Goal: Transaction & Acquisition: Obtain resource

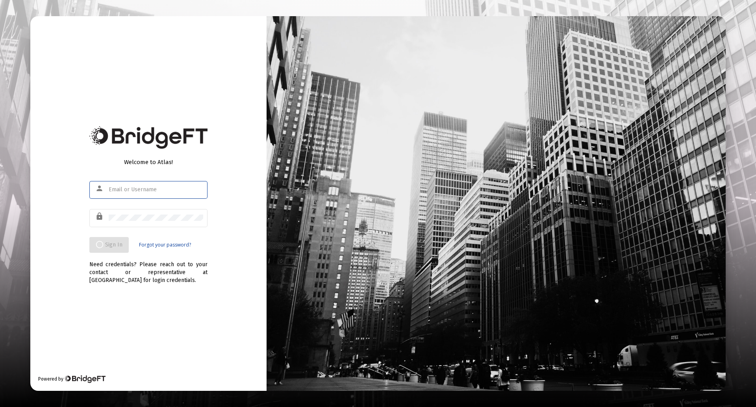
click at [132, 182] on div at bounding box center [156, 189] width 95 height 19
click at [131, 187] on input "text" at bounding box center [156, 189] width 95 height 6
type input "M"
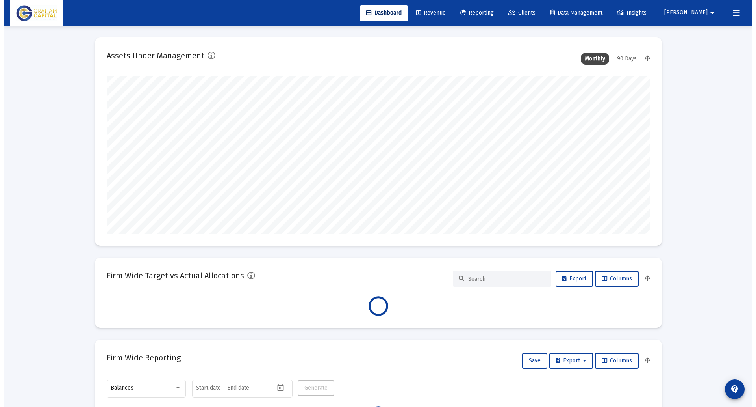
scroll to position [158, 293]
click at [490, 11] on span "Reporting" at bounding box center [473, 12] width 33 height 7
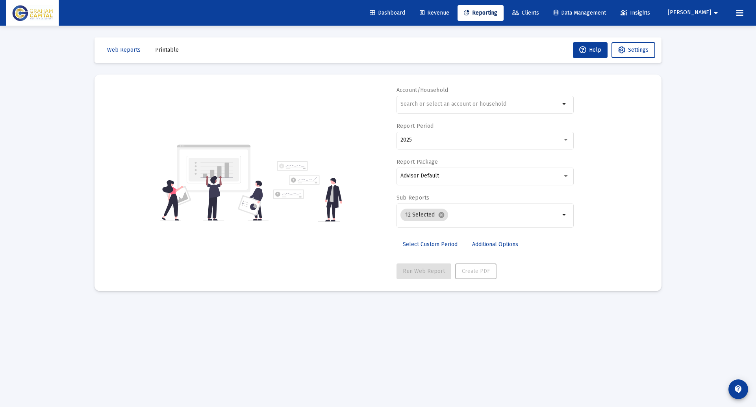
click at [732, 236] on div "Loading... Web Reports Printable Help Settings Account/Household arrow_drop_dow…" at bounding box center [378, 203] width 756 height 407
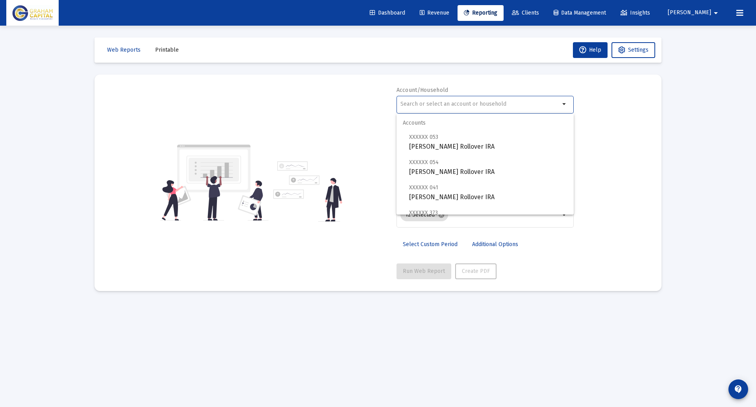
click at [459, 102] on input "text" at bounding box center [481, 104] width 160 height 6
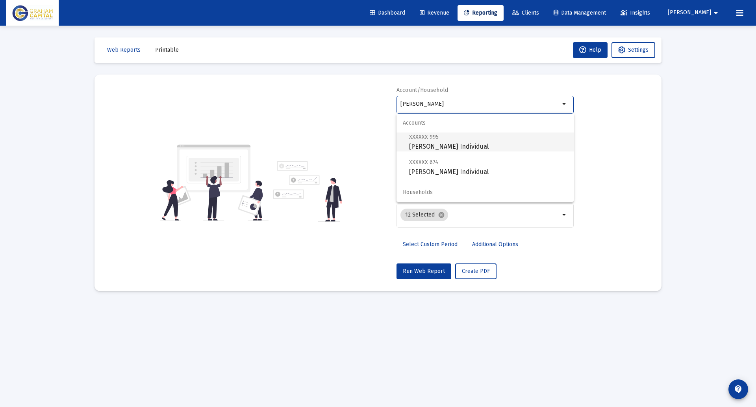
click at [457, 150] on span "XXXXXX 995 [GEOGRAPHIC_DATA][PERSON_NAME] Individual" at bounding box center [488, 141] width 158 height 19
type input "[PERSON_NAME] Individual"
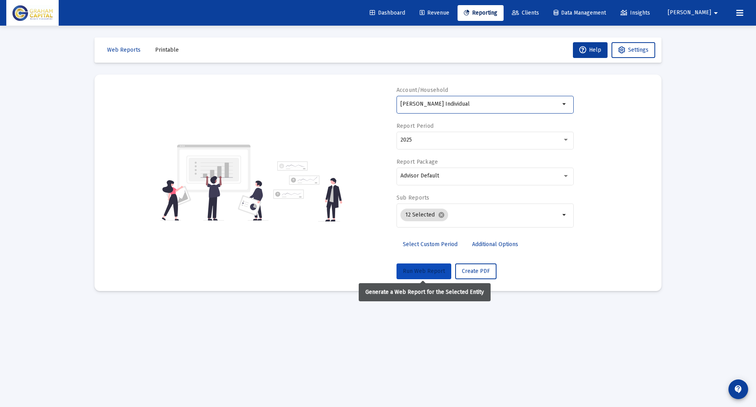
click at [429, 272] on span "Run Web Report" at bounding box center [424, 270] width 42 height 7
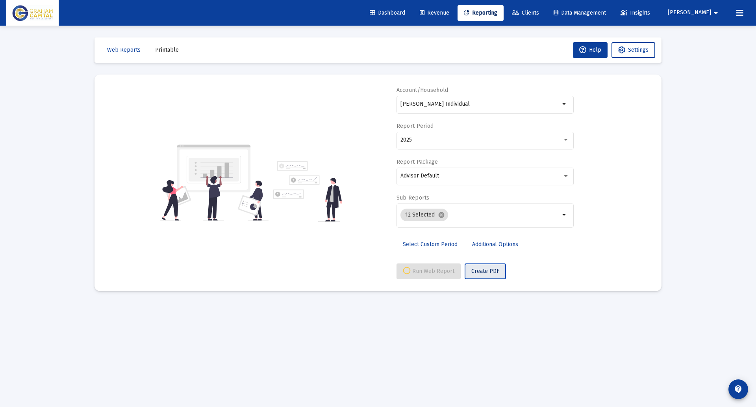
click at [500, 269] on button "Create PDF" at bounding box center [485, 271] width 41 height 16
select select "View all"
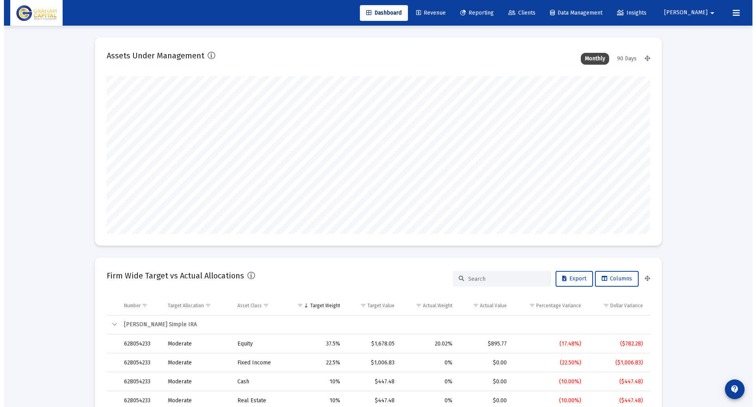
scroll to position [158, 254]
click at [490, 10] on span "Reporting" at bounding box center [473, 12] width 33 height 7
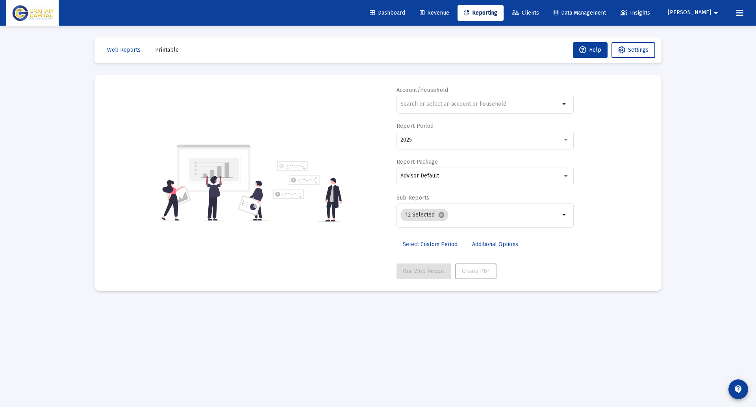
click at [179, 48] on button "Printable" at bounding box center [167, 50] width 36 height 16
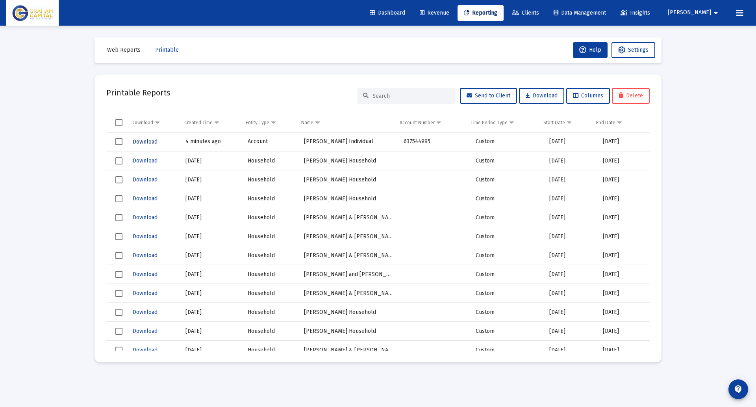
click at [153, 141] on span "Download" at bounding box center [145, 141] width 25 height 7
click at [504, 2] on div "Dashboard Revenue Reporting Clients Data Management Insights Michael arrow_drop…" at bounding box center [378, 13] width 744 height 26
click at [492, 14] on span "Reporting" at bounding box center [480, 12] width 33 height 7
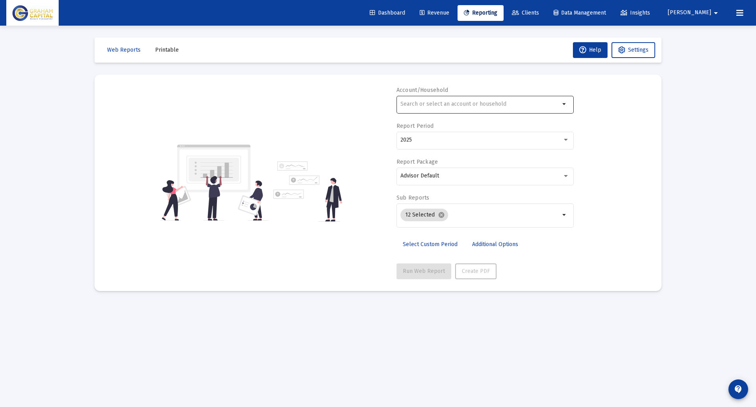
click at [457, 108] on div at bounding box center [481, 103] width 160 height 19
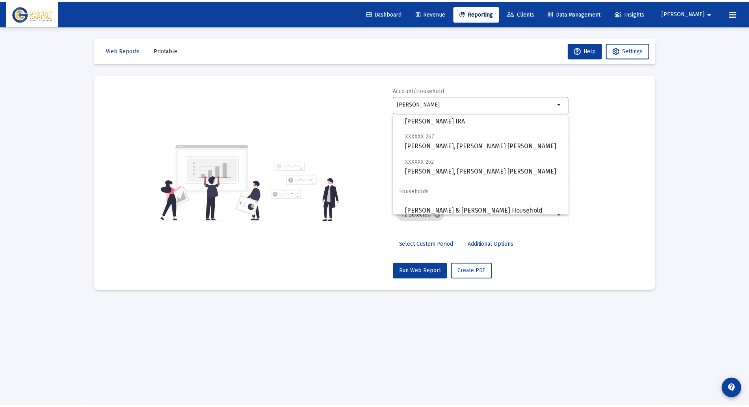
scroll to position [82, 0]
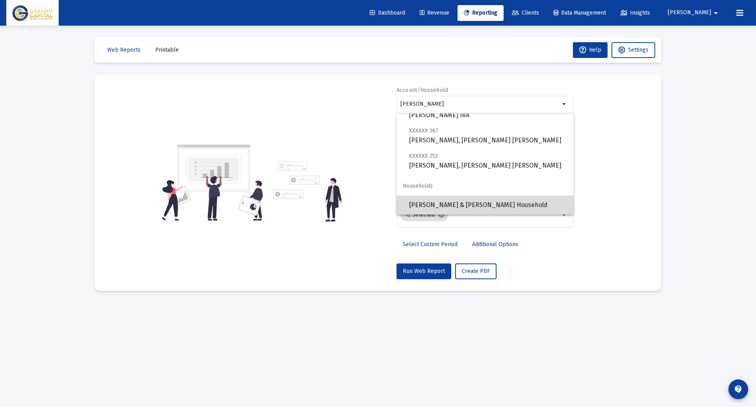
click at [490, 205] on span "Phillip & Gina Schiavone Household" at bounding box center [488, 204] width 158 height 19
type input "Phillip & Gina Schiavone Household"
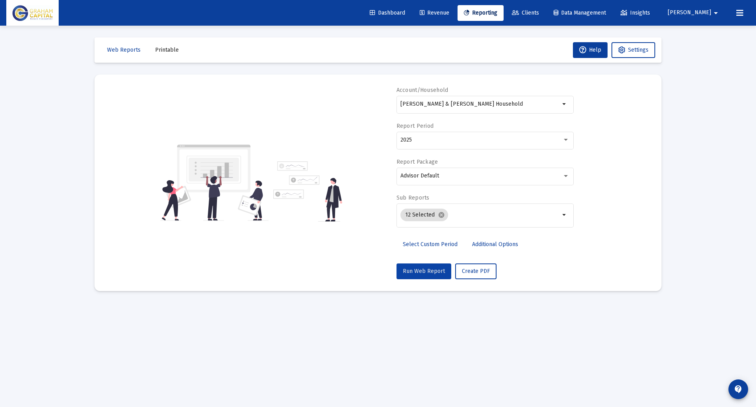
click at [434, 269] on span "Run Web Report" at bounding box center [424, 270] width 42 height 7
click at [496, 269] on span "Create PDF" at bounding box center [486, 270] width 28 height 7
select select "View all"
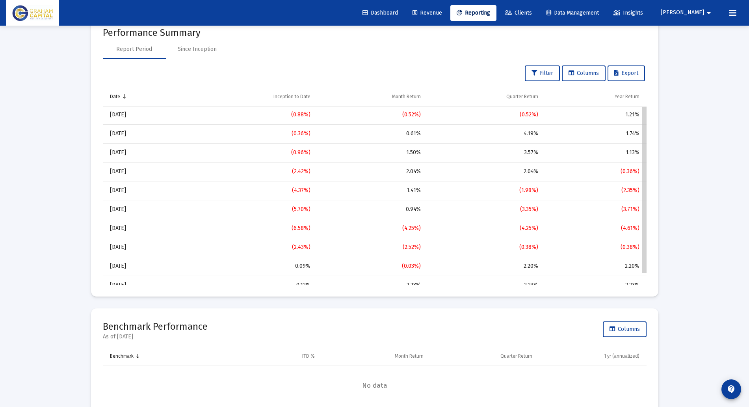
scroll to position [0, 0]
drag, startPoint x: 645, startPoint y: 189, endPoint x: 644, endPoint y: 159, distance: 30.7
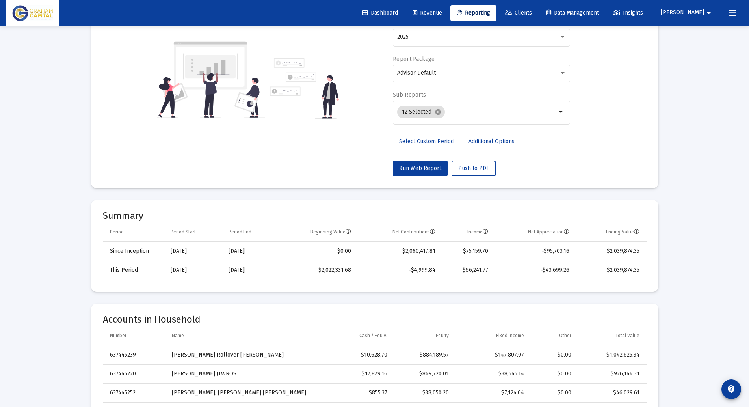
scroll to position [97, 0]
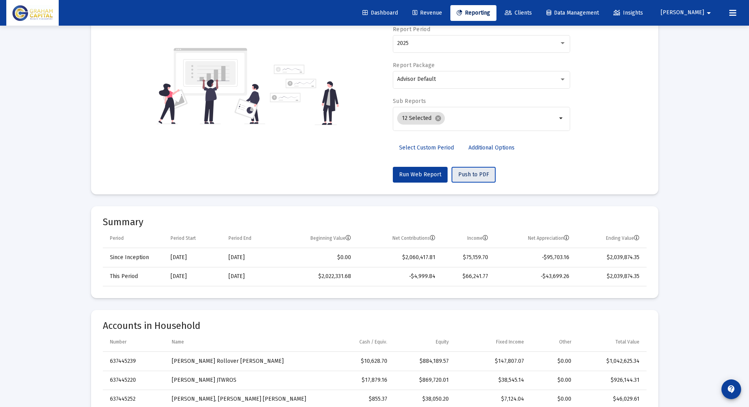
click at [469, 177] on span "Push to PDF" at bounding box center [473, 174] width 31 height 7
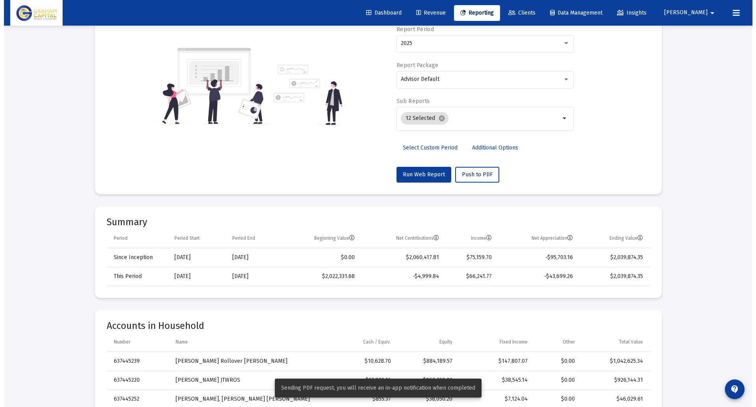
scroll to position [0, 0]
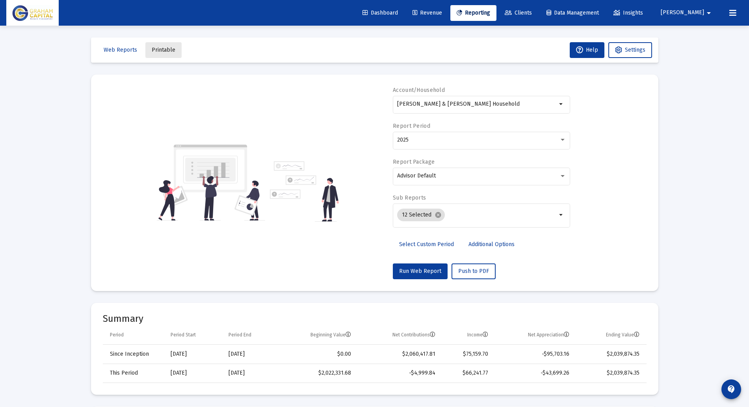
click at [171, 49] on span "Printable" at bounding box center [164, 49] width 24 height 7
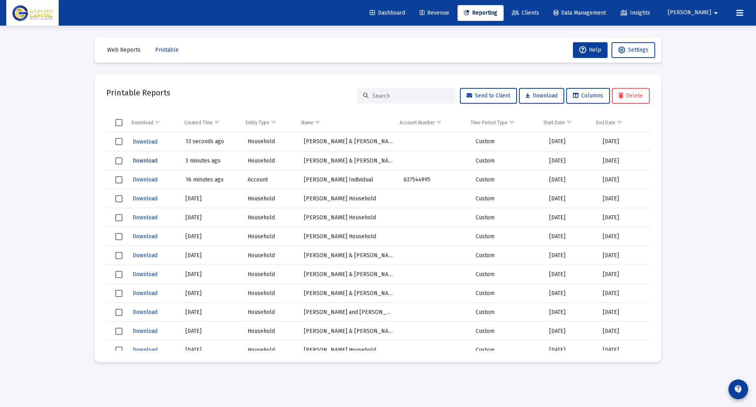
click at [137, 160] on span "Download" at bounding box center [145, 160] width 25 height 7
